Goal: Task Accomplishment & Management: Manage account settings

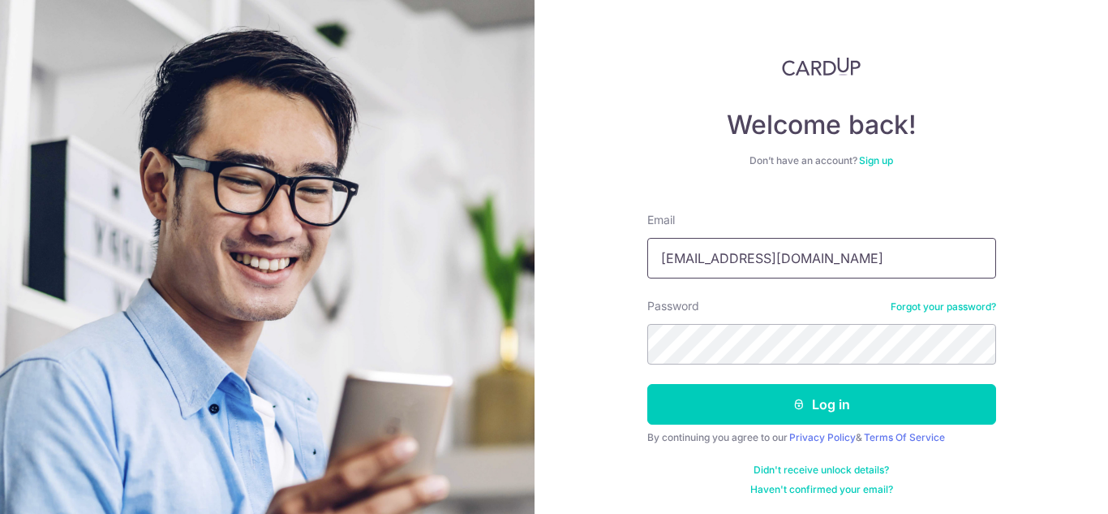
type input "[EMAIL_ADDRESS][DOMAIN_NAME]"
click at [648, 384] on button "Log in" at bounding box center [822, 404] width 349 height 41
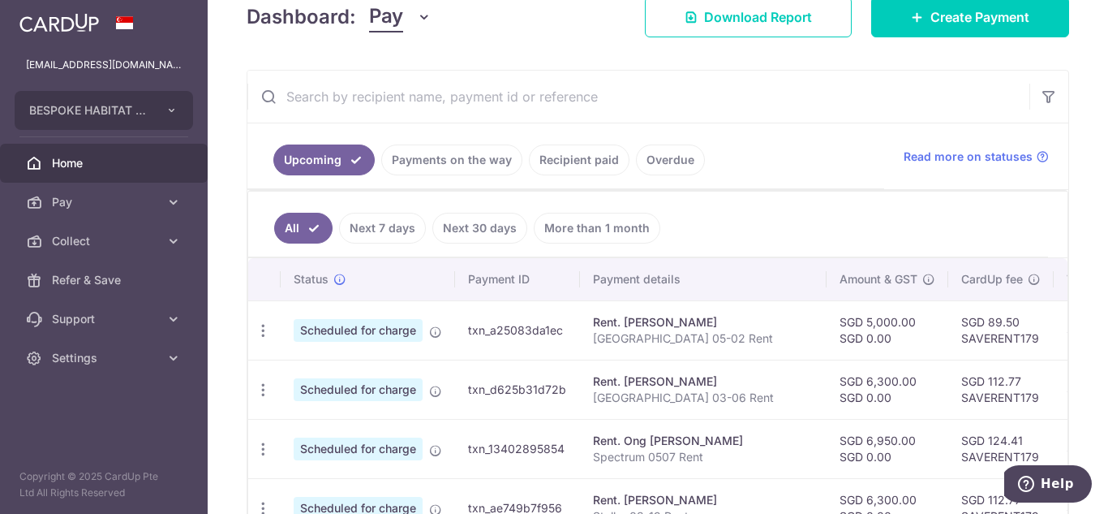
scroll to position [406, 0]
